Goal: Find specific page/section: Find specific page/section

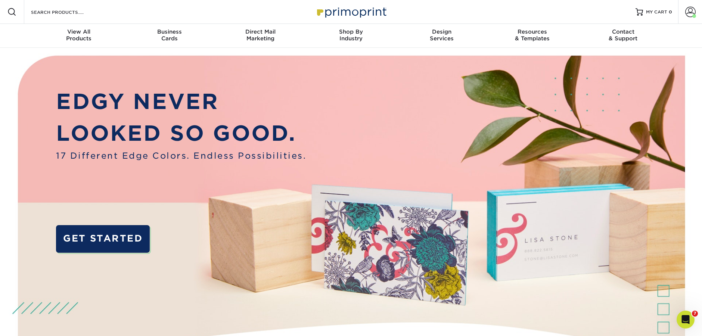
click at [107, 12] on div "Resources Menu Search Products Account [PERSON_NAME] Account Dashboard Active O…" at bounding box center [351, 12] width 702 height 24
click at [67, 17] on div "Search Products" at bounding box center [63, 12] width 79 height 24
click at [66, 12] on input "Search Products" at bounding box center [66, 11] width 73 height 9
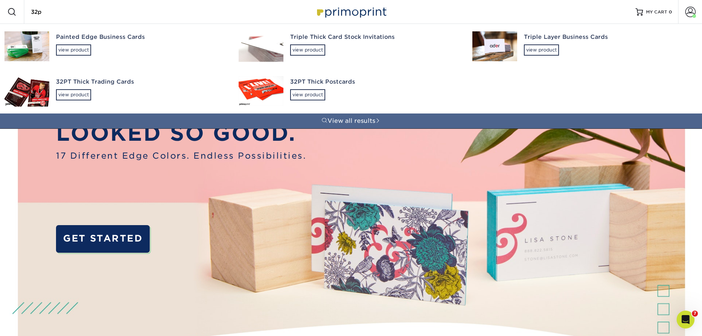
type input "32pt"
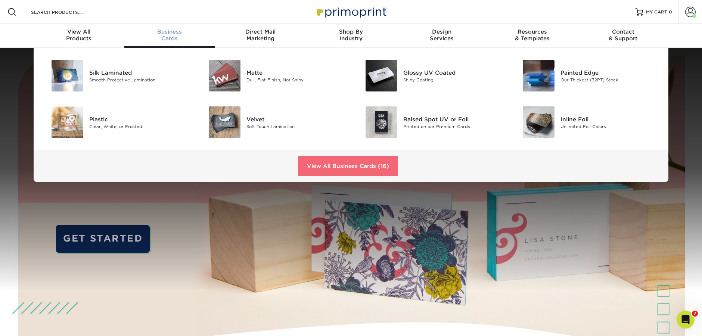
click at [318, 171] on link "View All Business Cards (16)" at bounding box center [348, 166] width 100 height 20
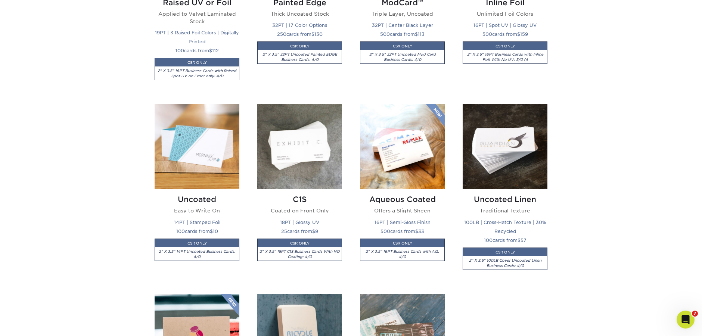
scroll to position [747, 0]
